Goal: Information Seeking & Learning: Learn about a topic

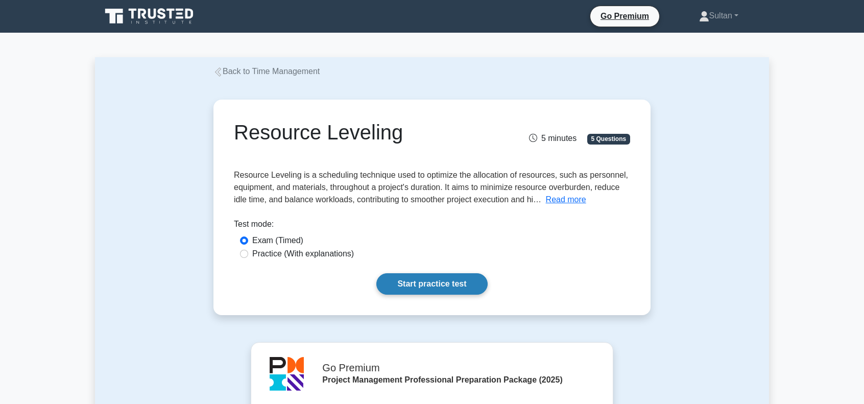
click at [409, 288] on link "Start practice test" at bounding box center [431, 283] width 111 height 21
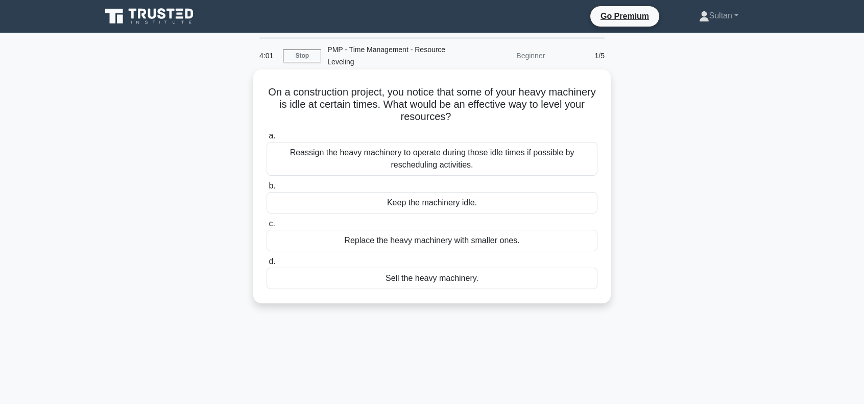
drag, startPoint x: 289, startPoint y: 91, endPoint x: 477, endPoint y: 116, distance: 189.5
click at [477, 116] on h5 "On a construction project, you notice that some of your heavy machinery is idle…" at bounding box center [431, 105] width 333 height 38
click at [390, 161] on div "Reassign the heavy machinery to operate during those idle times if possible by …" at bounding box center [431, 159] width 331 height 34
click at [266, 139] on input "a. Reassign the heavy machinery to operate during those idle times if possible …" at bounding box center [266, 136] width 0 height 7
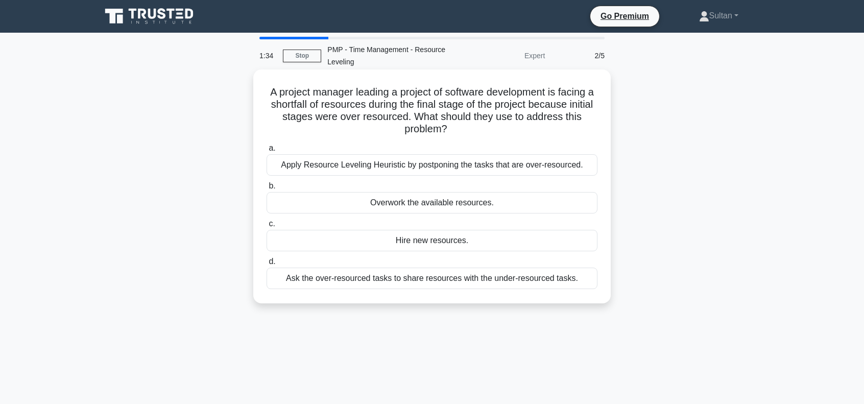
click at [381, 166] on div "Apply Resource Leveling Heuristic by postponing the tasks that are over-resourc…" at bounding box center [431, 164] width 331 height 21
click at [266, 152] on input "a. Apply Resource Leveling Heuristic by postponing the tasks that are over-reso…" at bounding box center [266, 148] width 0 height 7
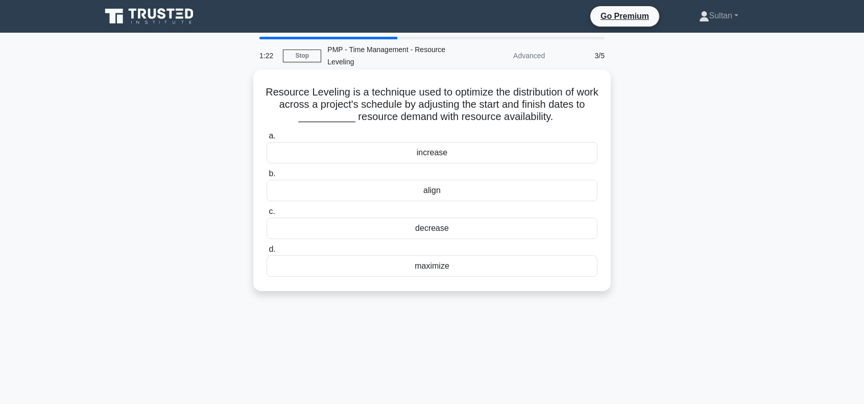
click at [431, 189] on div "align" at bounding box center [431, 190] width 331 height 21
click at [266, 177] on input "b. align" at bounding box center [266, 173] width 0 height 7
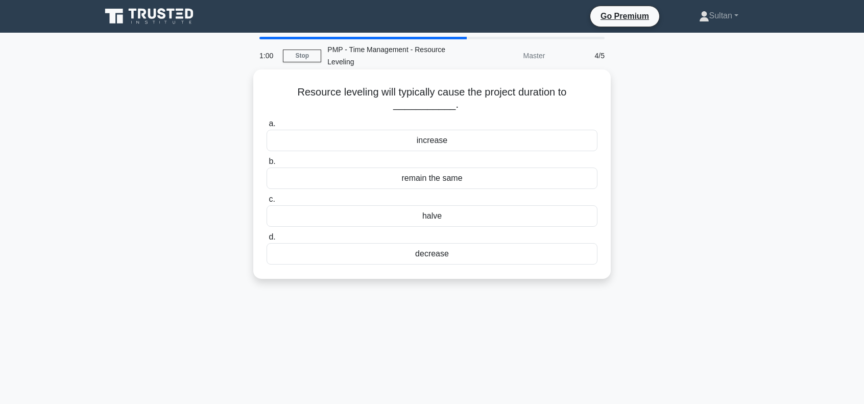
click at [426, 258] on div "decrease" at bounding box center [431, 253] width 331 height 21
click at [266, 240] on input "d. decrease" at bounding box center [266, 237] width 0 height 7
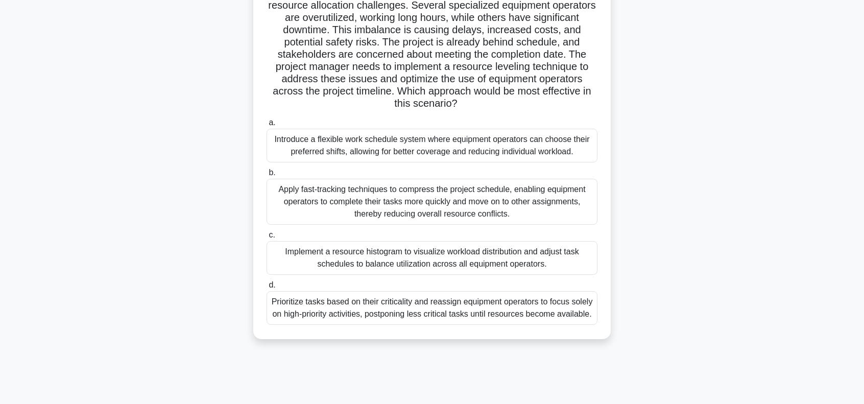
scroll to position [102, 0]
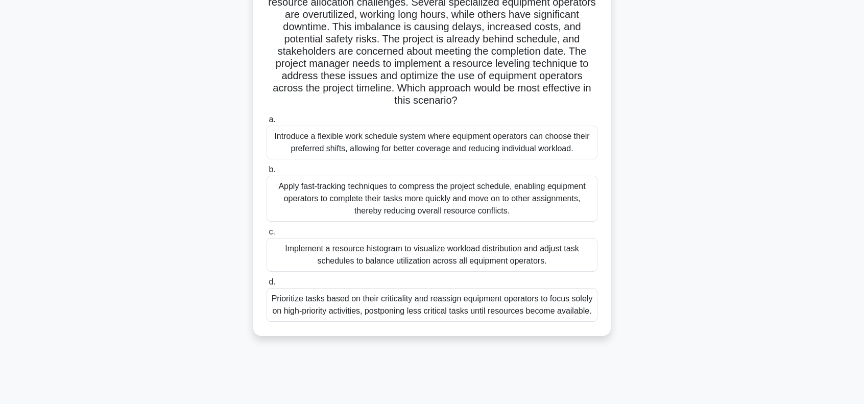
click at [346, 261] on div "Implement a resource histogram to visualize workload distribution and adjust ta…" at bounding box center [431, 255] width 331 height 34
click at [266, 235] on input "c. Implement a resource histogram to visualize workload distribution and adjust…" at bounding box center [266, 232] width 0 height 7
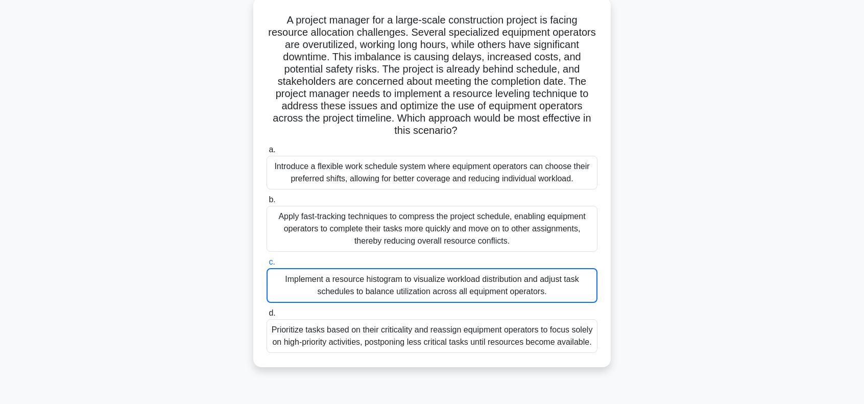
scroll to position [0, 0]
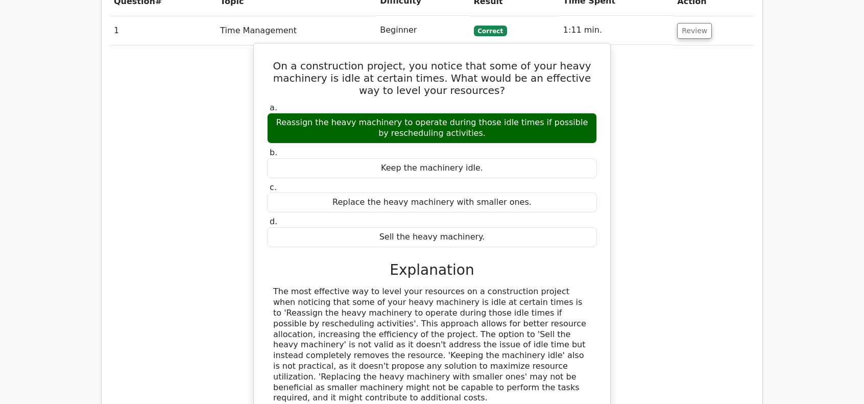
scroll to position [1123, 0]
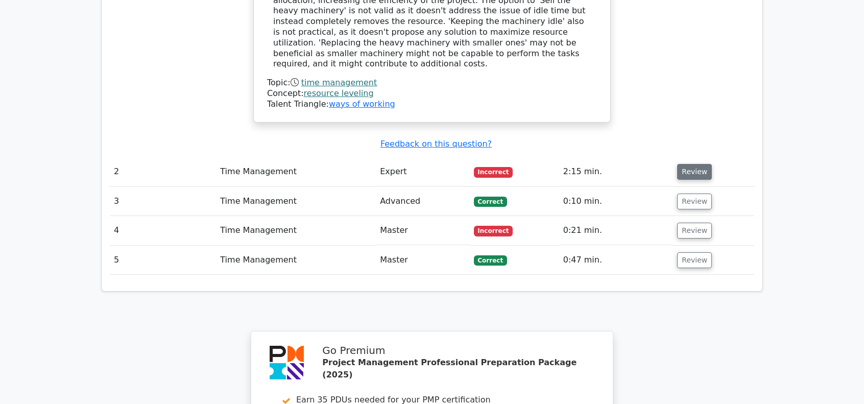
click at [683, 164] on button "Review" at bounding box center [694, 172] width 35 height 16
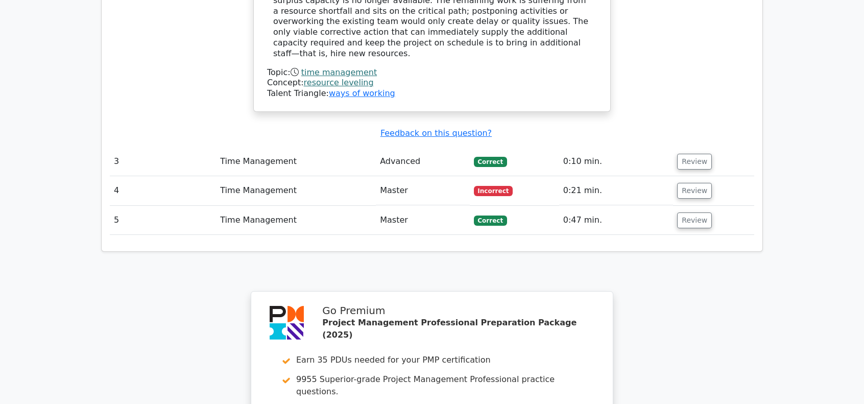
scroll to position [1582, 0]
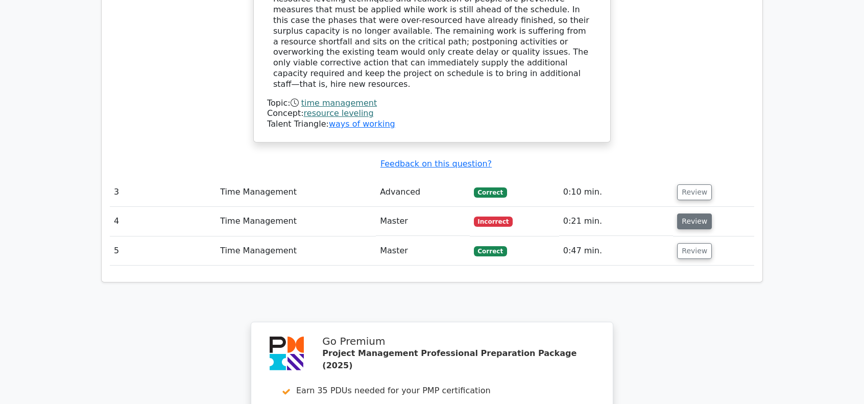
click at [694, 213] on button "Review" at bounding box center [694, 221] width 35 height 16
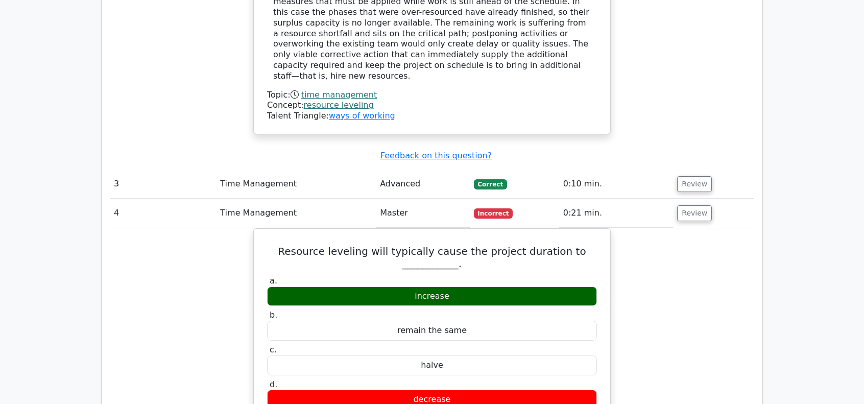
scroll to position [1633, 0]
